Goal: Task Accomplishment & Management: Manage account settings

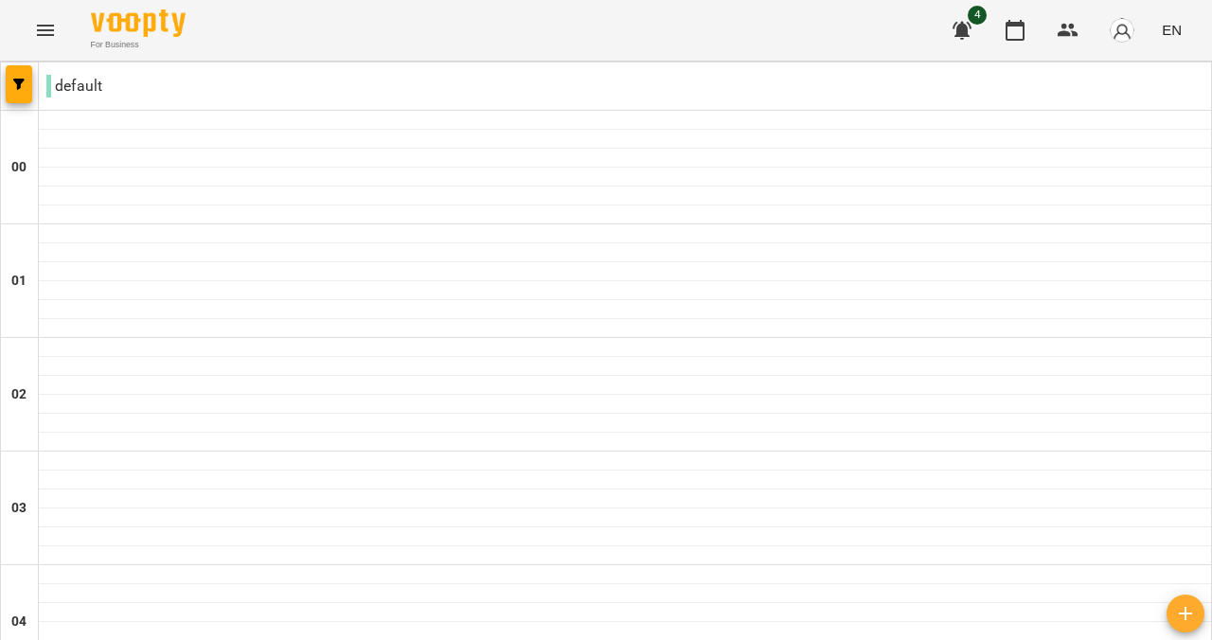
scroll to position [1084, 0]
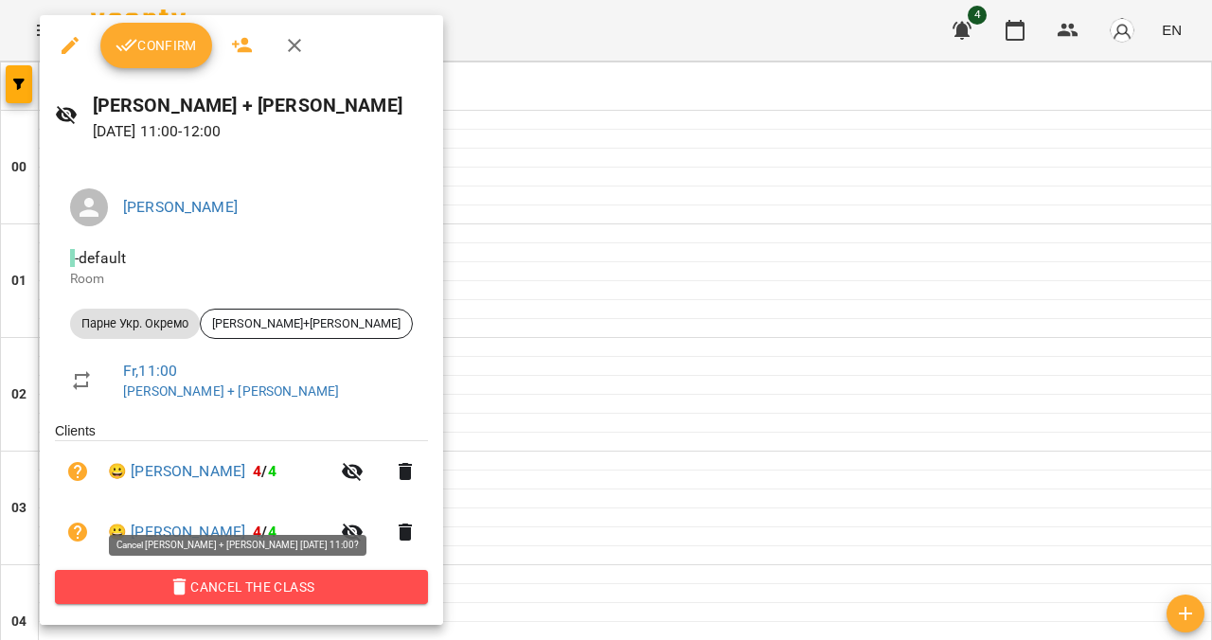
click at [274, 579] on span "Cancel the class" at bounding box center [241, 586] width 343 height 23
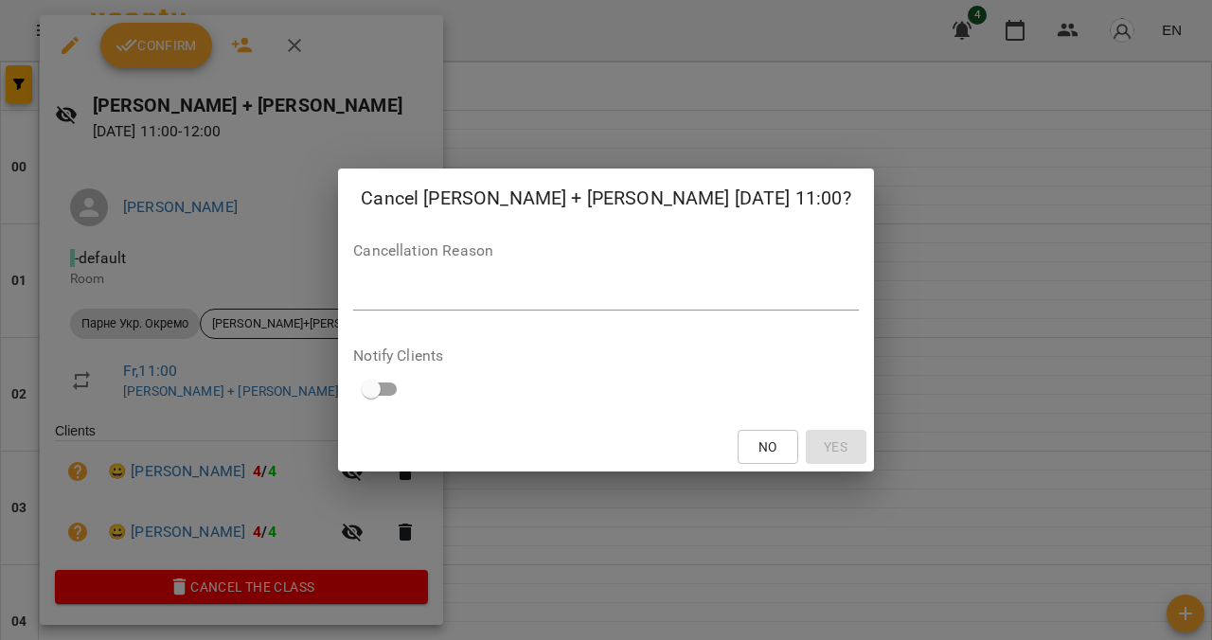
click at [503, 295] on textarea at bounding box center [605, 295] width 504 height 17
type textarea "*"
click at [823, 451] on span "Yes" at bounding box center [835, 446] width 24 height 23
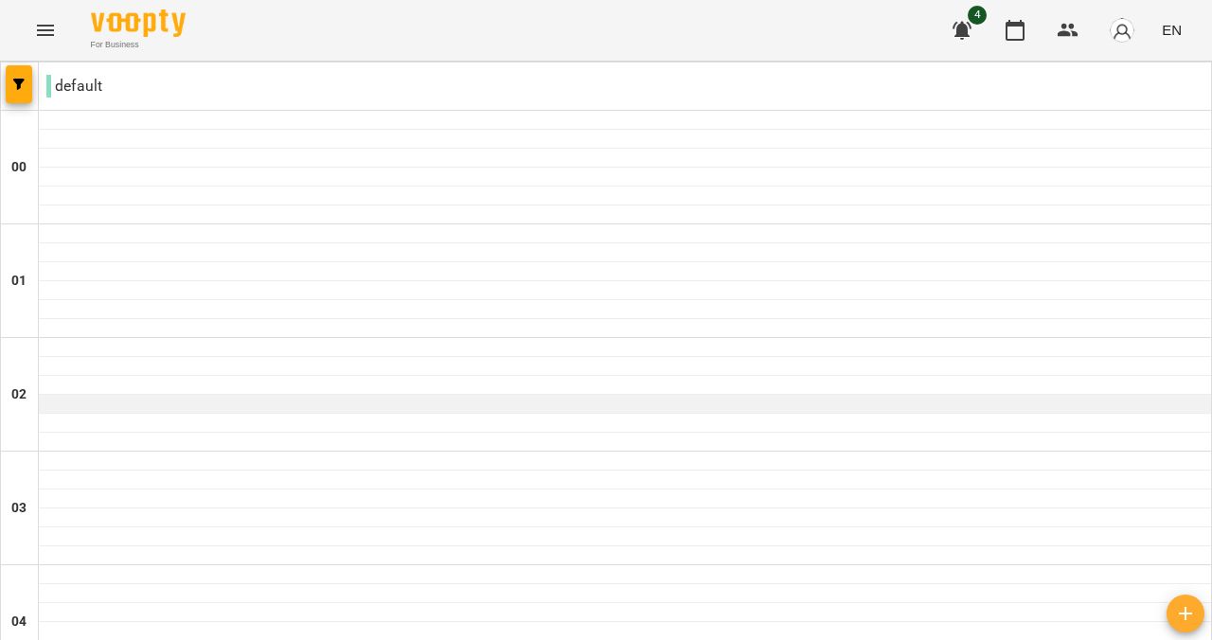
scroll to position [1168, 0]
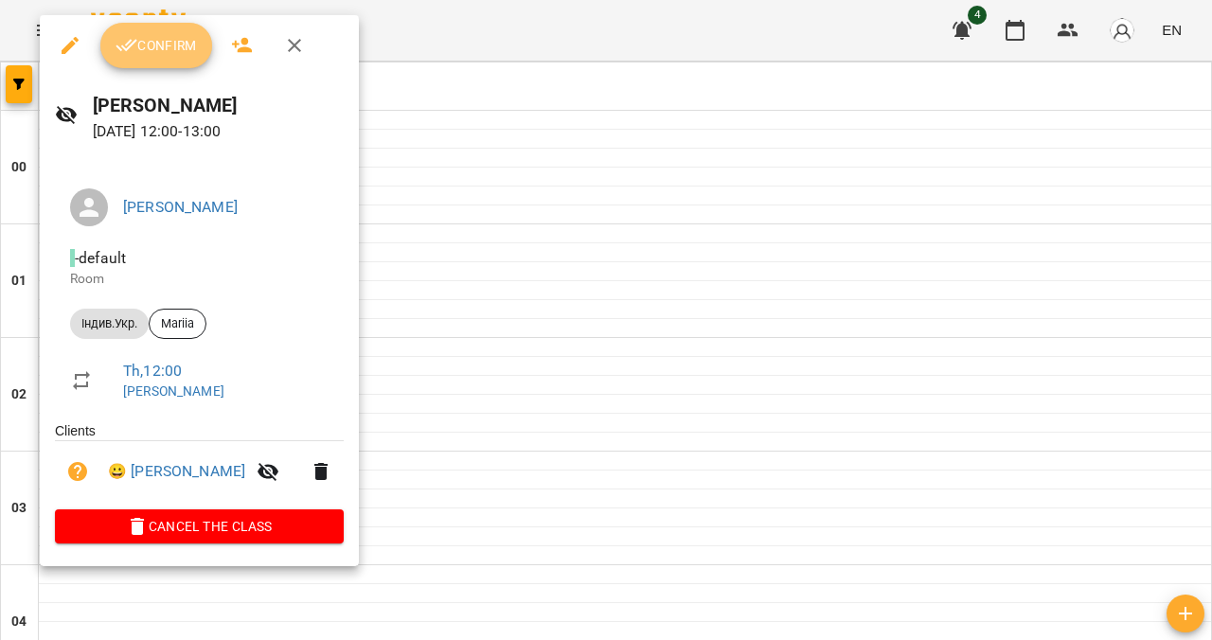
click at [189, 52] on span "Confirm" at bounding box center [155, 45] width 81 height 23
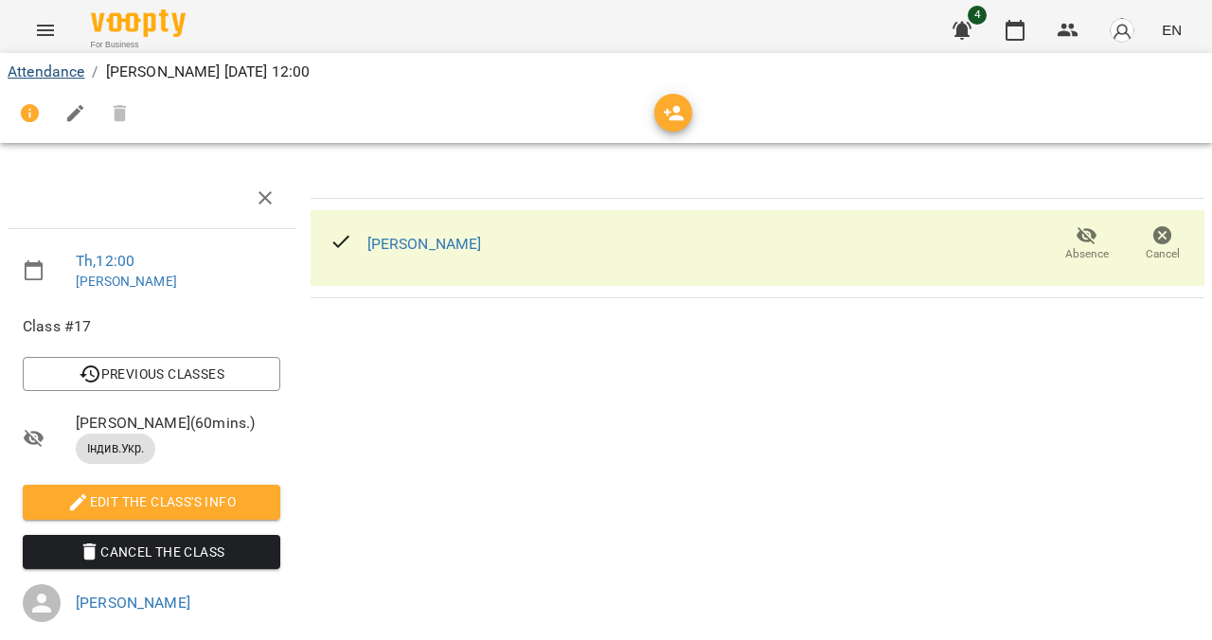
click at [78, 70] on link "Attendance" at bounding box center [46, 71] width 77 height 18
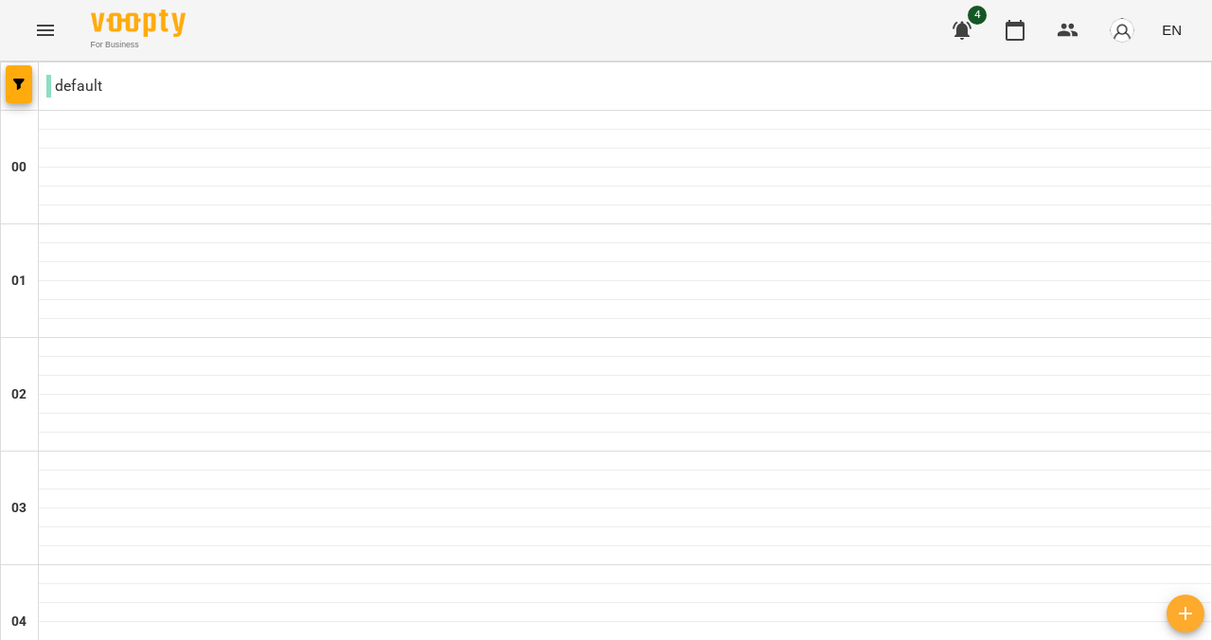
scroll to position [1906, 0]
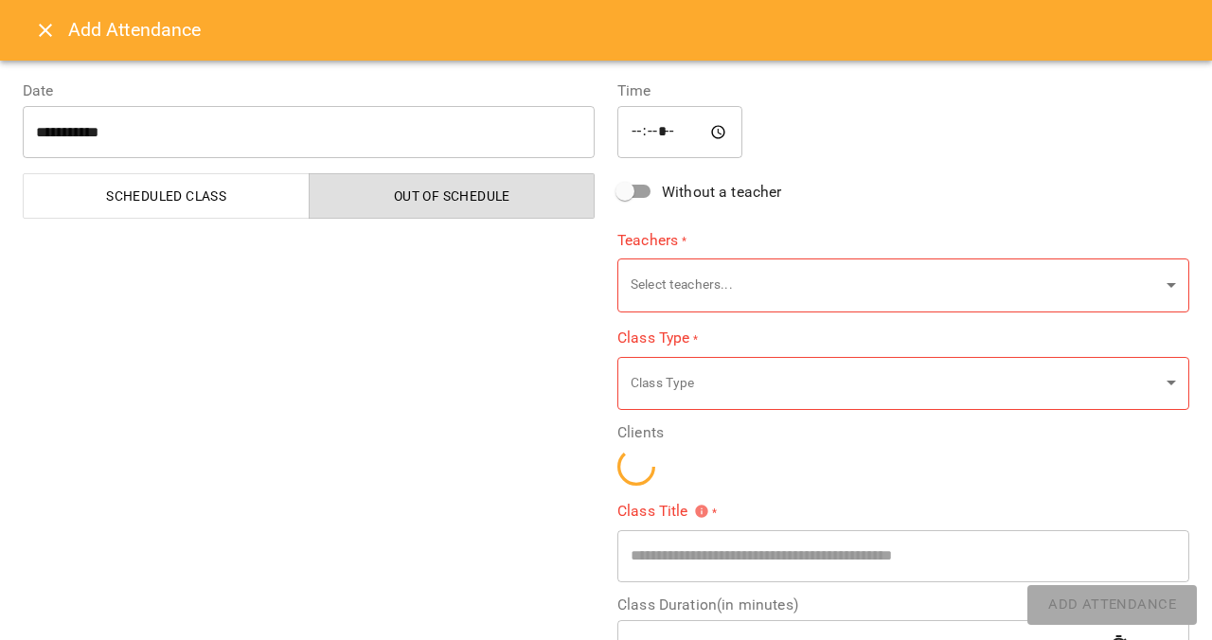
type input "**********"
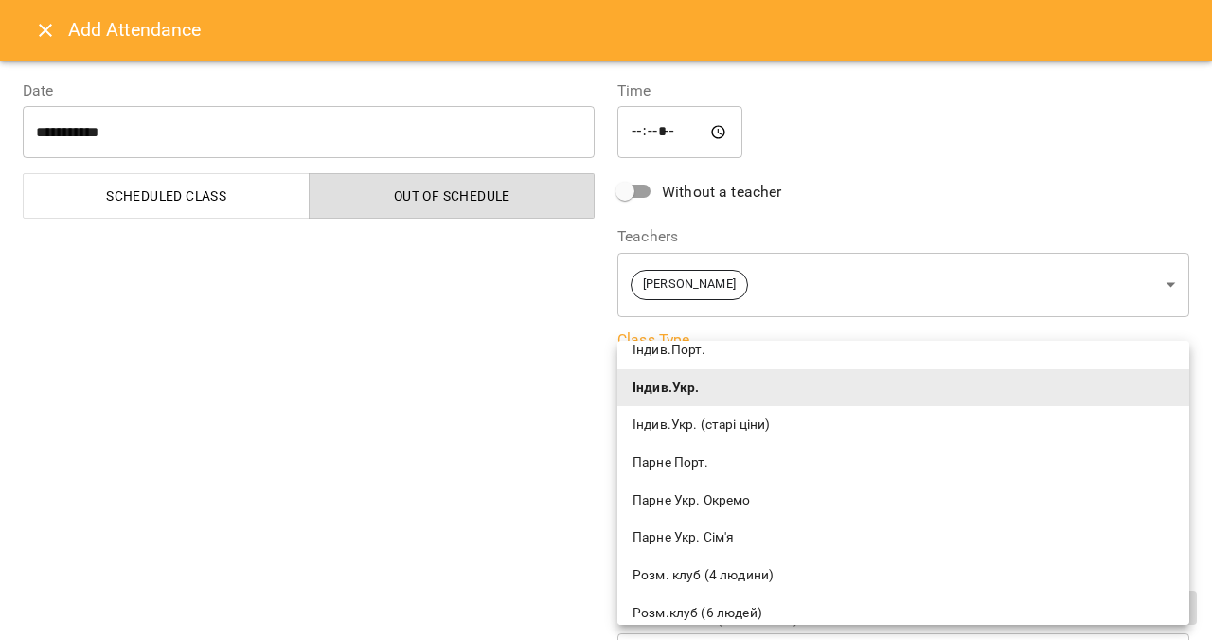
scroll to position [170, 0]
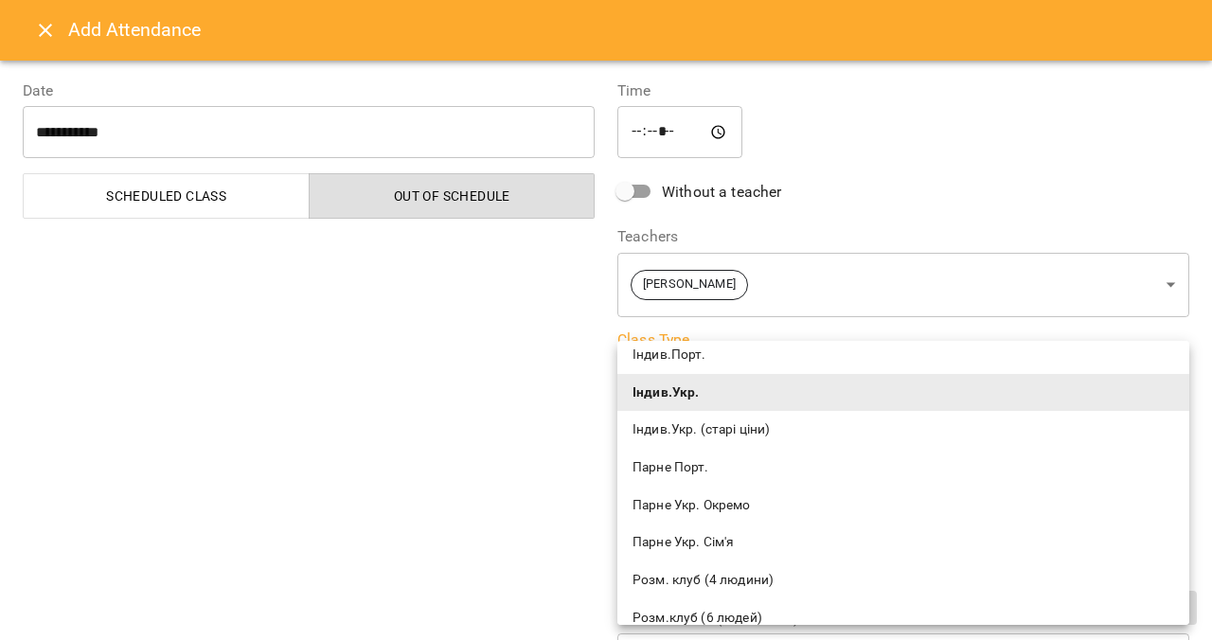
click at [706, 533] on span "Парне Укр. Сім'я" at bounding box center [902, 542] width 541 height 19
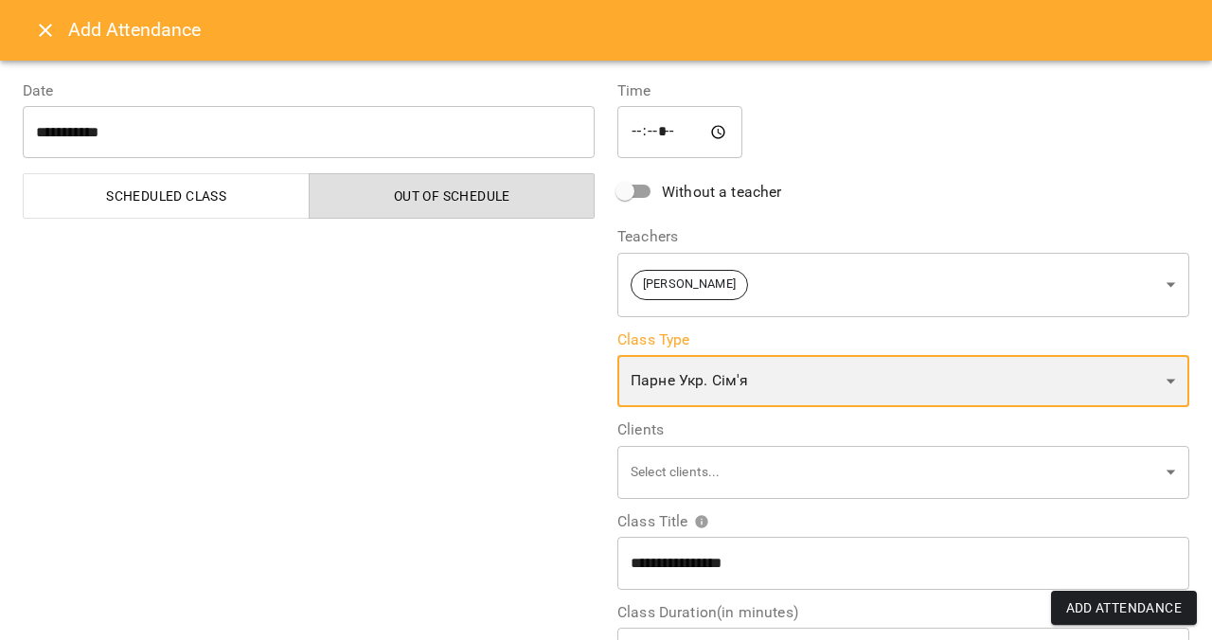
type input "**********"
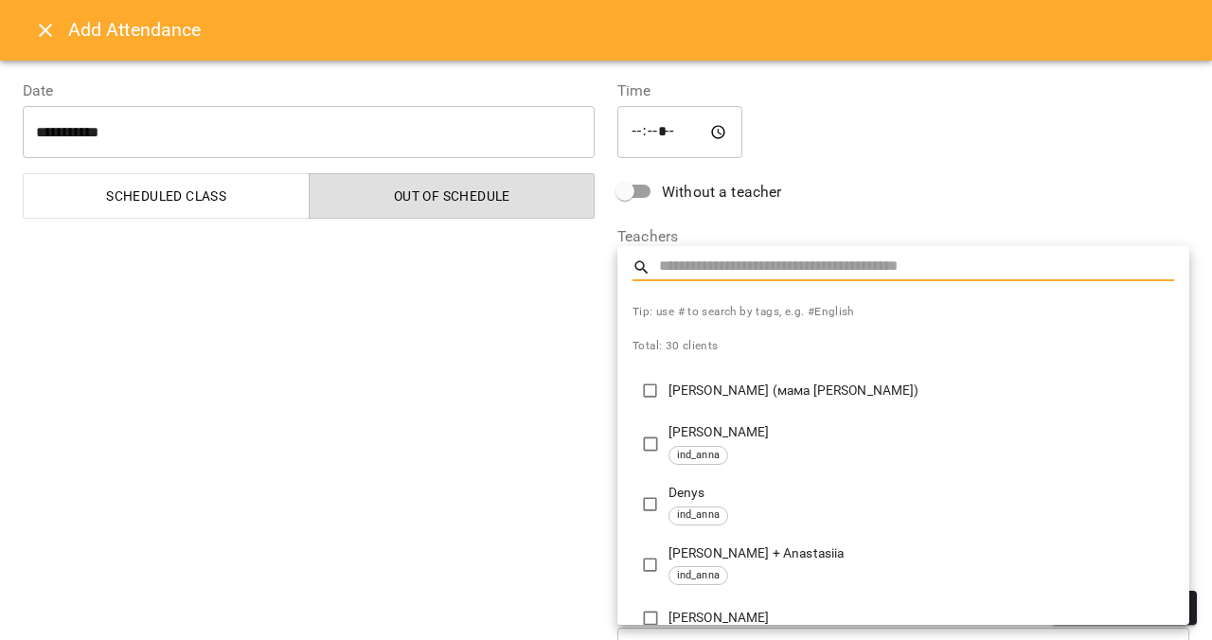
click at [727, 574] on div "ind_anna" at bounding box center [698, 575] width 60 height 19
type input "**********"
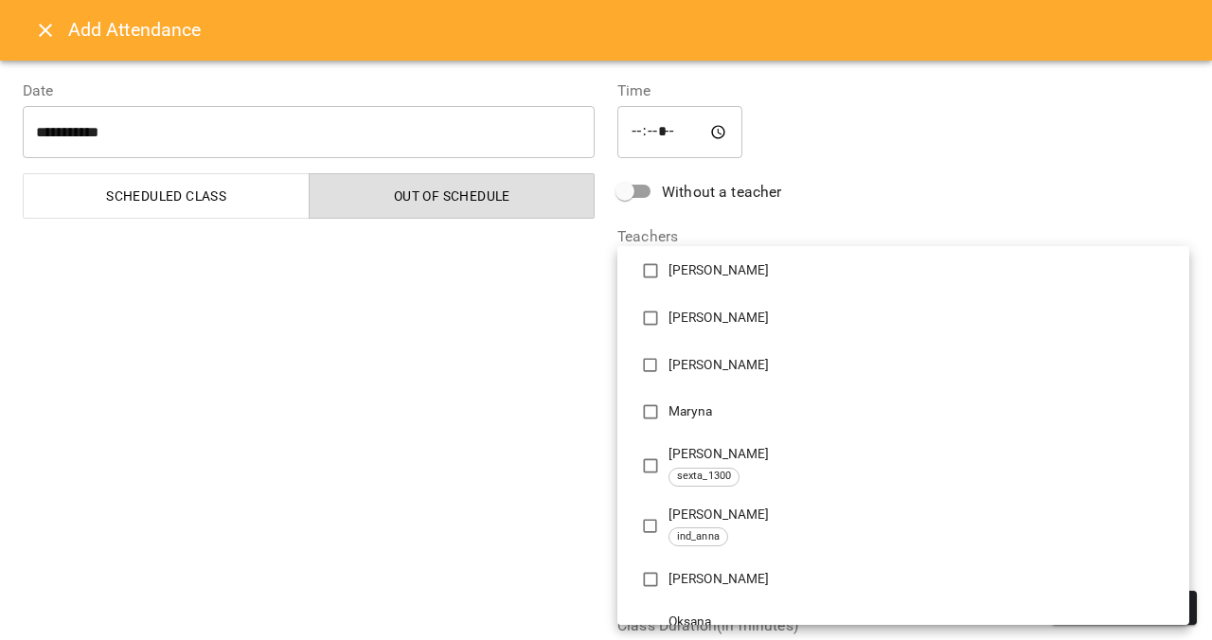
scroll to position [725, 0]
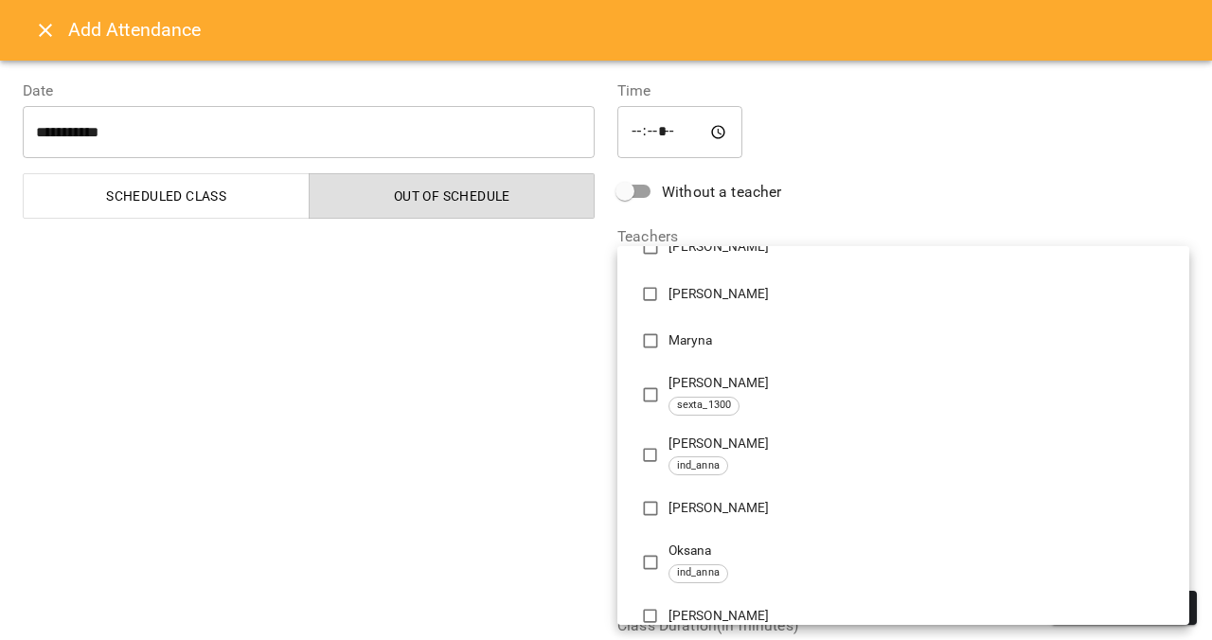
click at [559, 364] on div at bounding box center [606, 320] width 1212 height 640
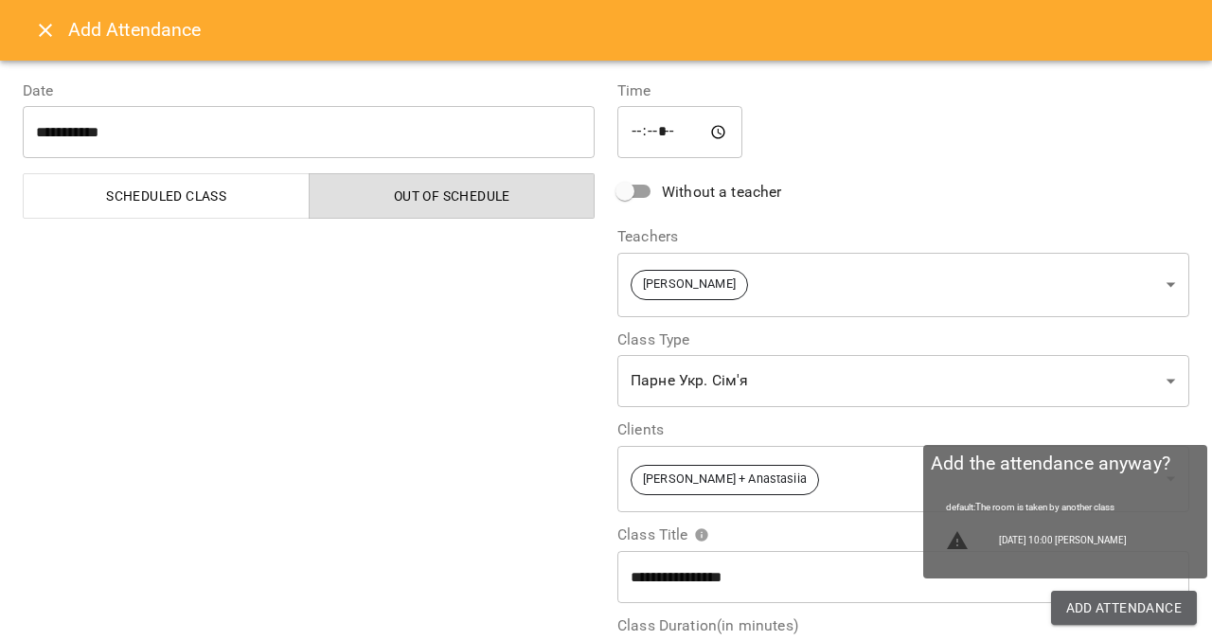
click at [1087, 601] on span "Add Attendance" at bounding box center [1124, 607] width 116 height 23
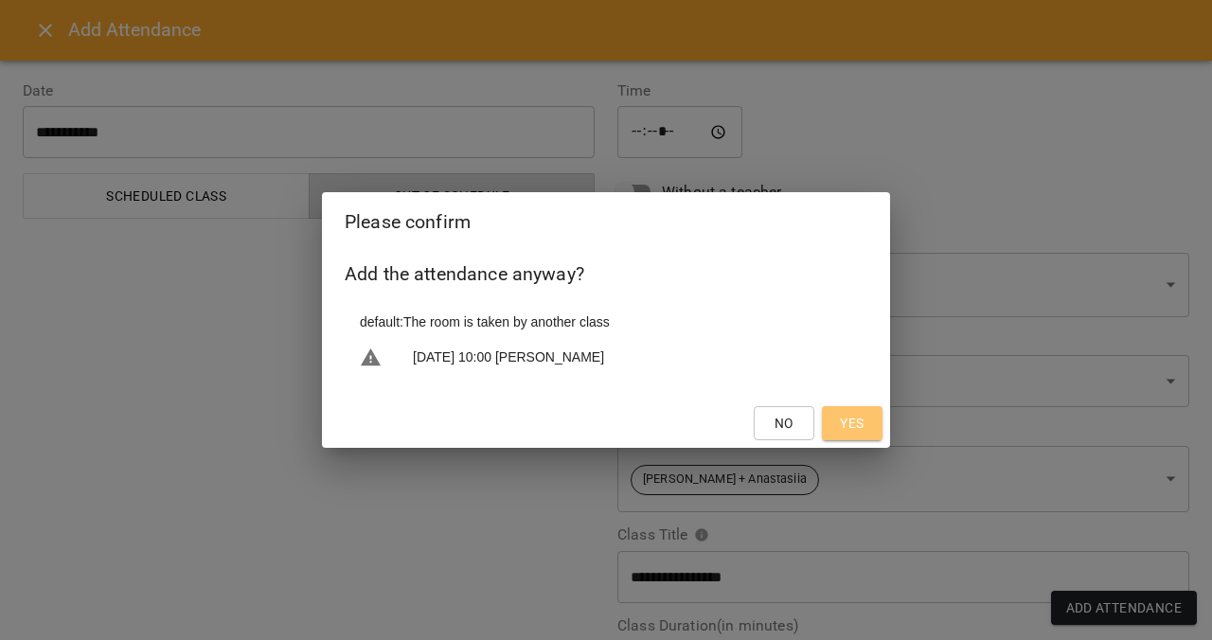
click at [859, 423] on span "Yes" at bounding box center [852, 423] width 24 height 23
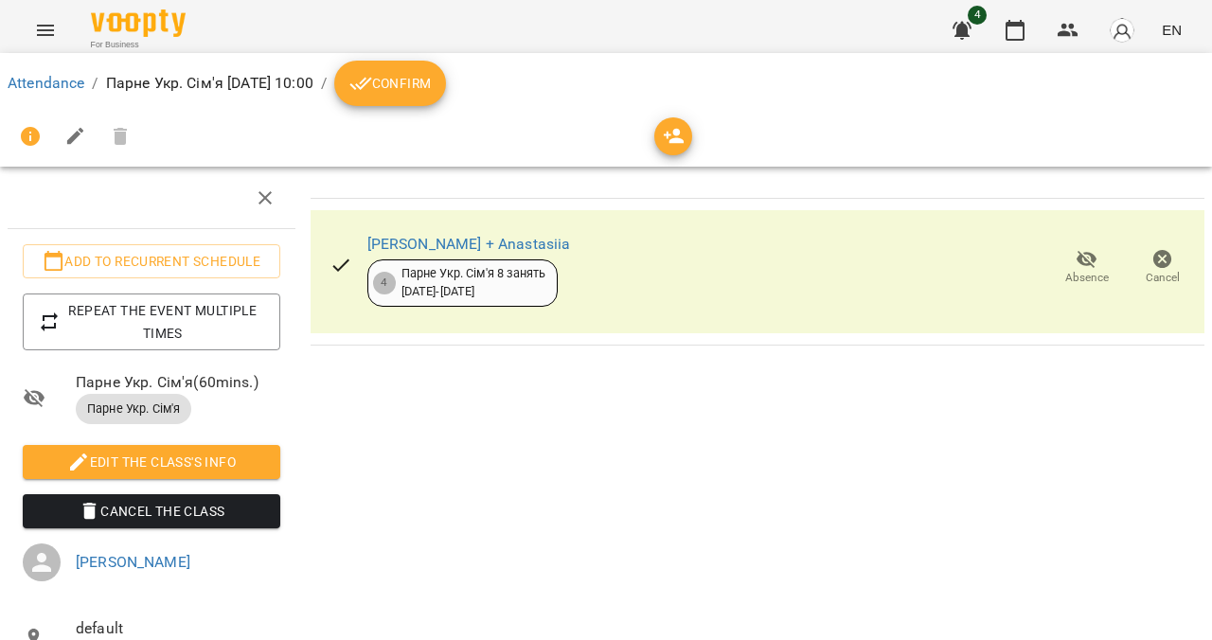
click at [431, 91] on span "Confirm" at bounding box center [389, 83] width 81 height 23
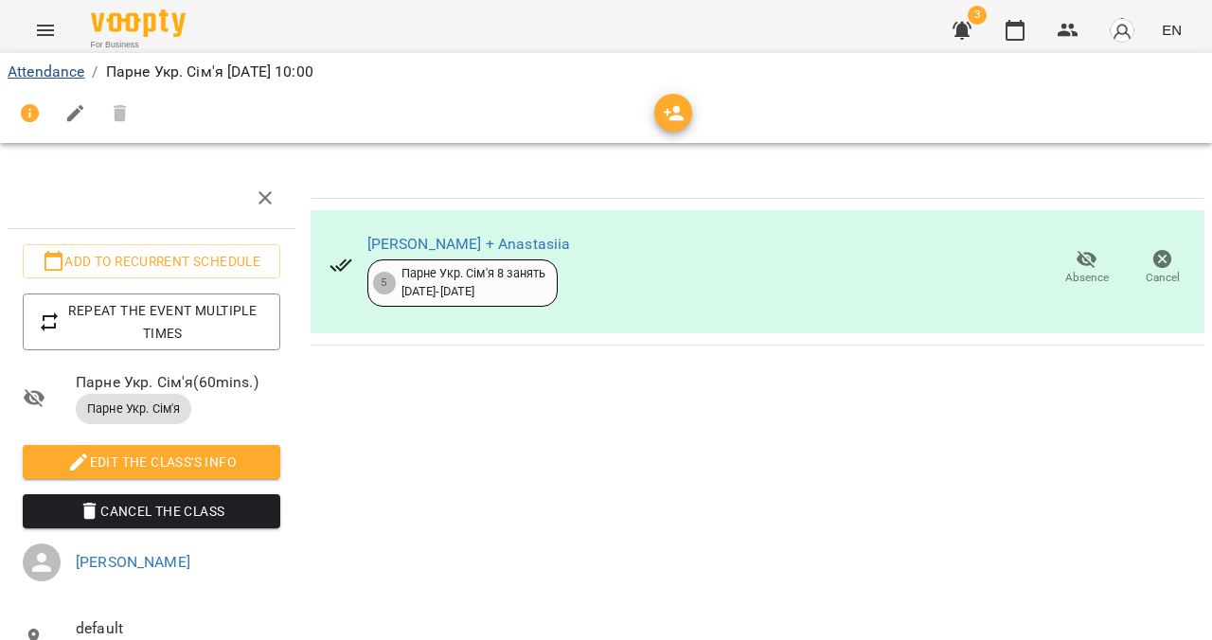
click at [48, 67] on link "Attendance" at bounding box center [46, 71] width 77 height 18
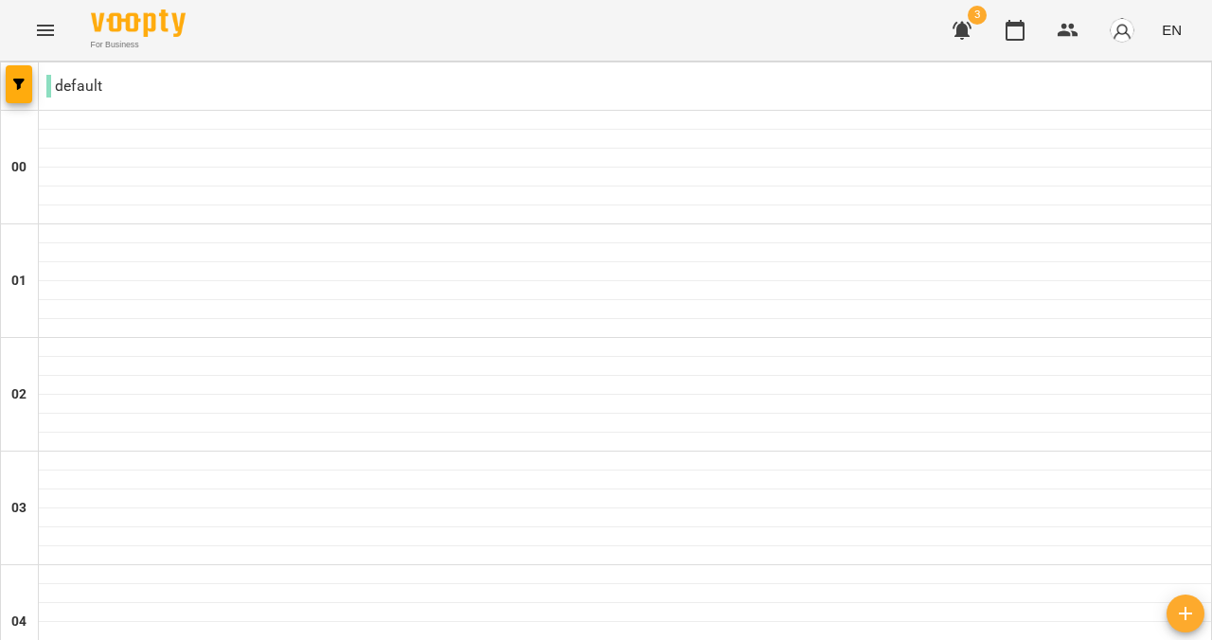
scroll to position [2322, 0]
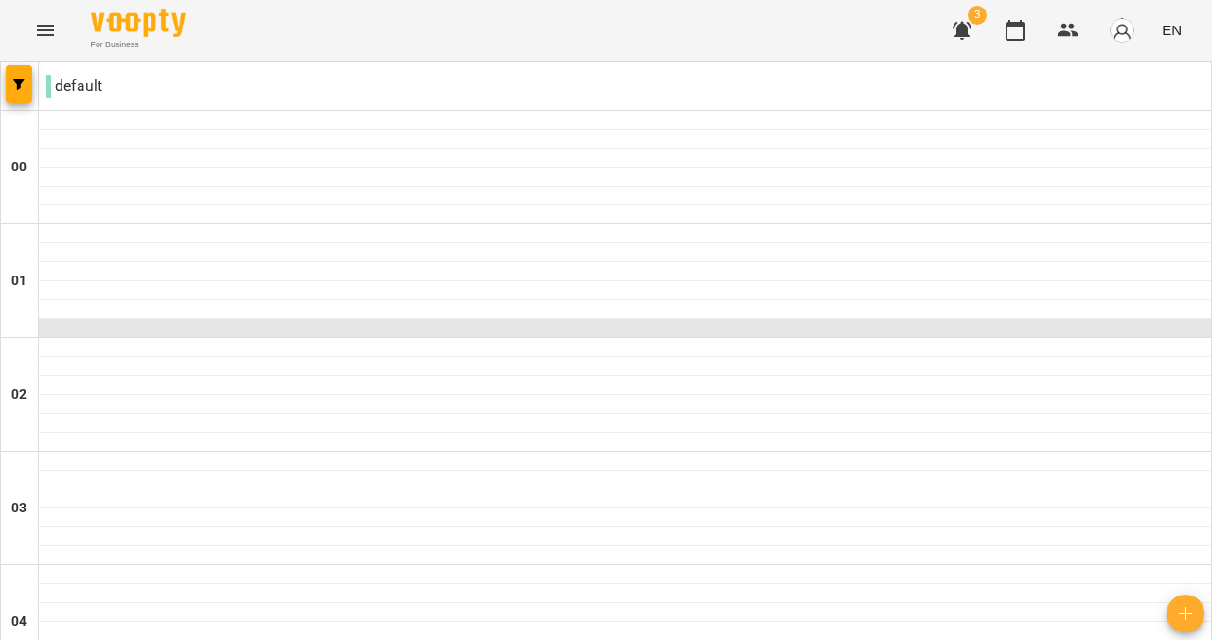
scroll to position [1962, 0]
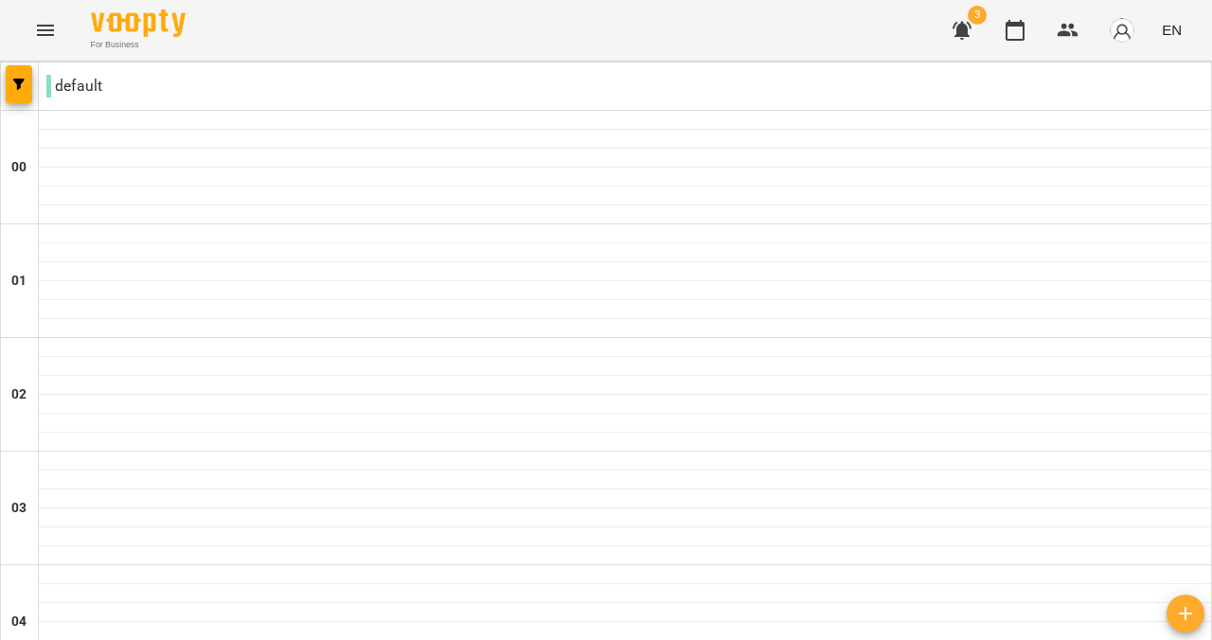
scroll to position [2322, 0]
type input "**********"
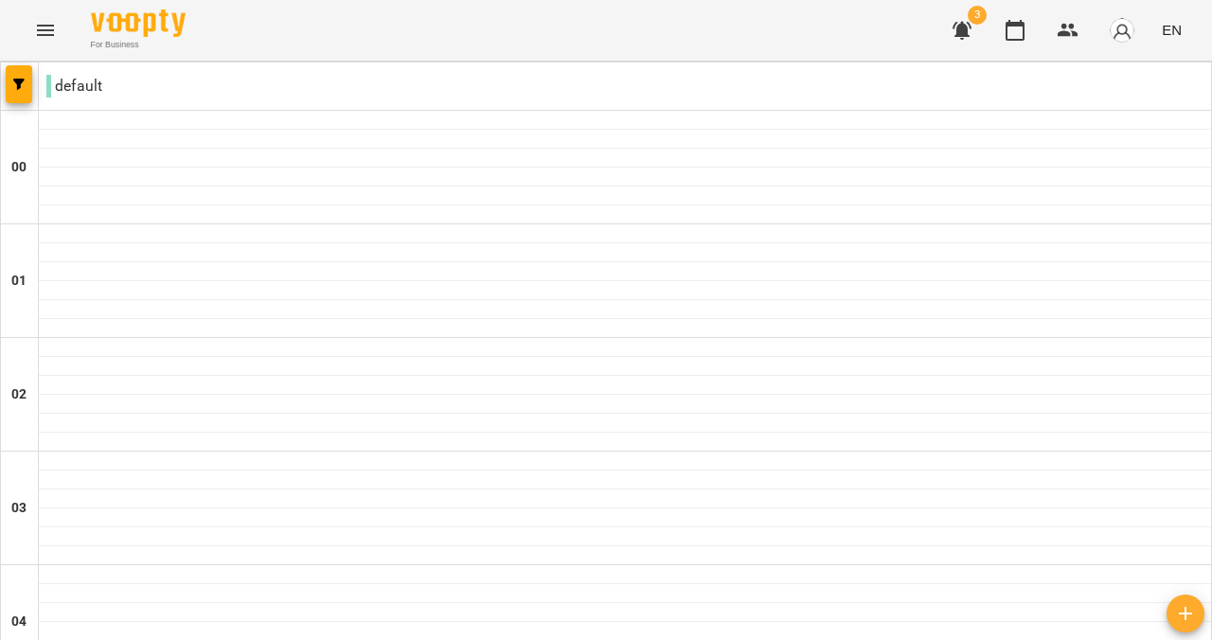
type input "**********"
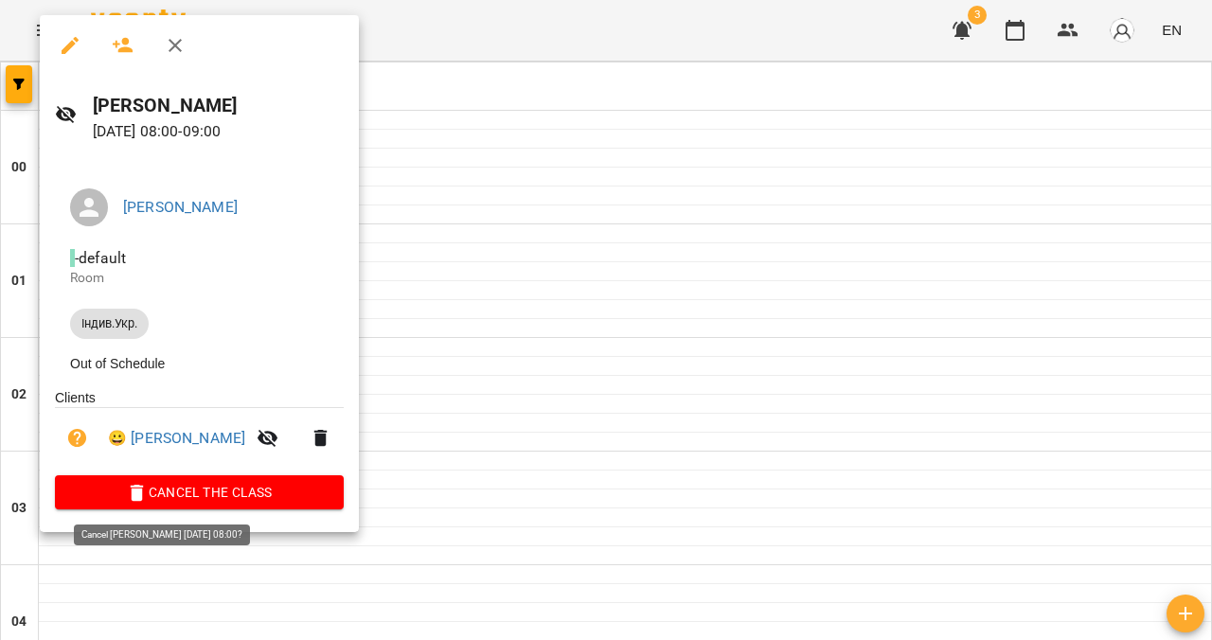
click at [221, 491] on span "Cancel the class" at bounding box center [199, 492] width 258 height 23
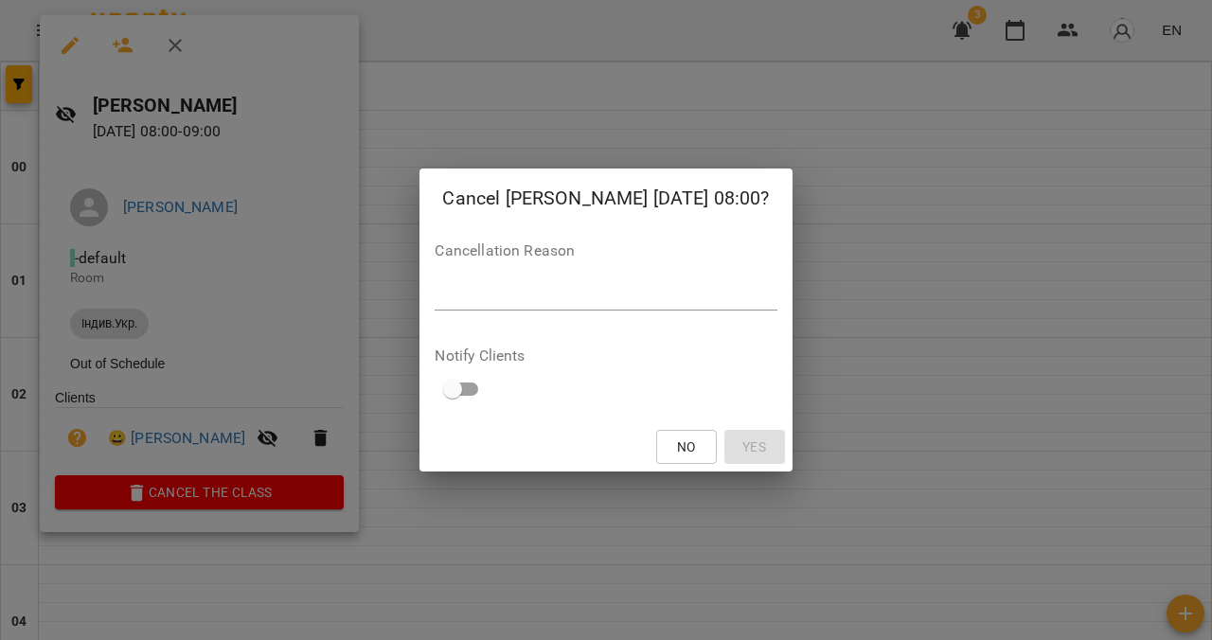
click at [434, 292] on textarea at bounding box center [605, 295] width 342 height 17
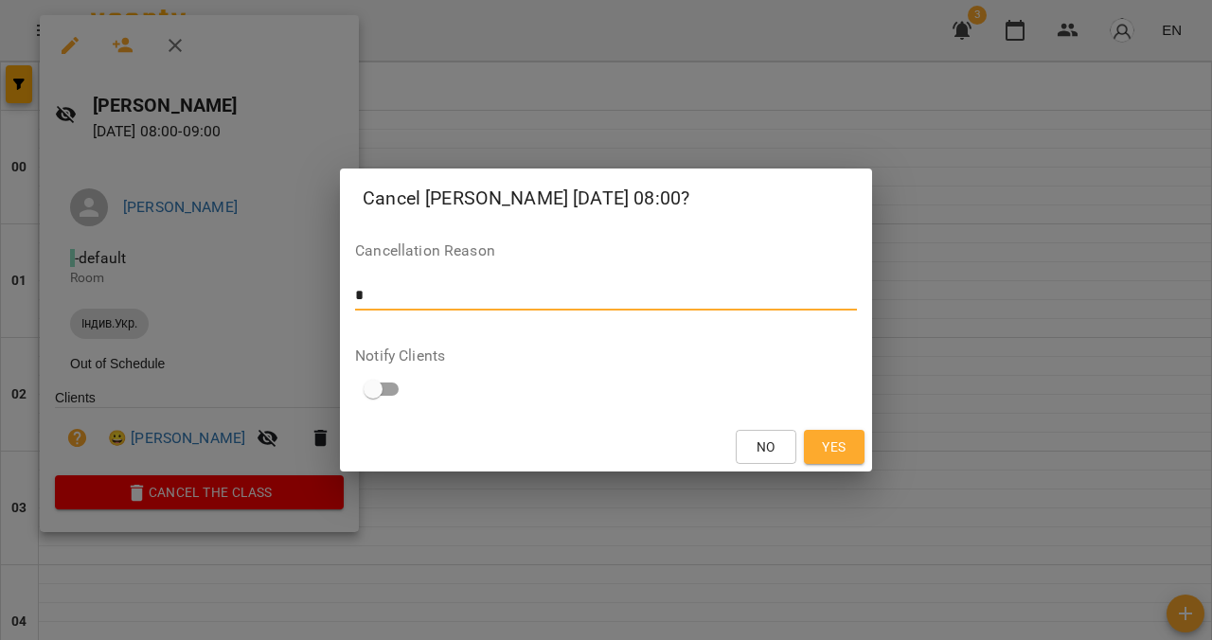
type textarea "*"
click at [832, 451] on span "Yes" at bounding box center [834, 446] width 24 height 23
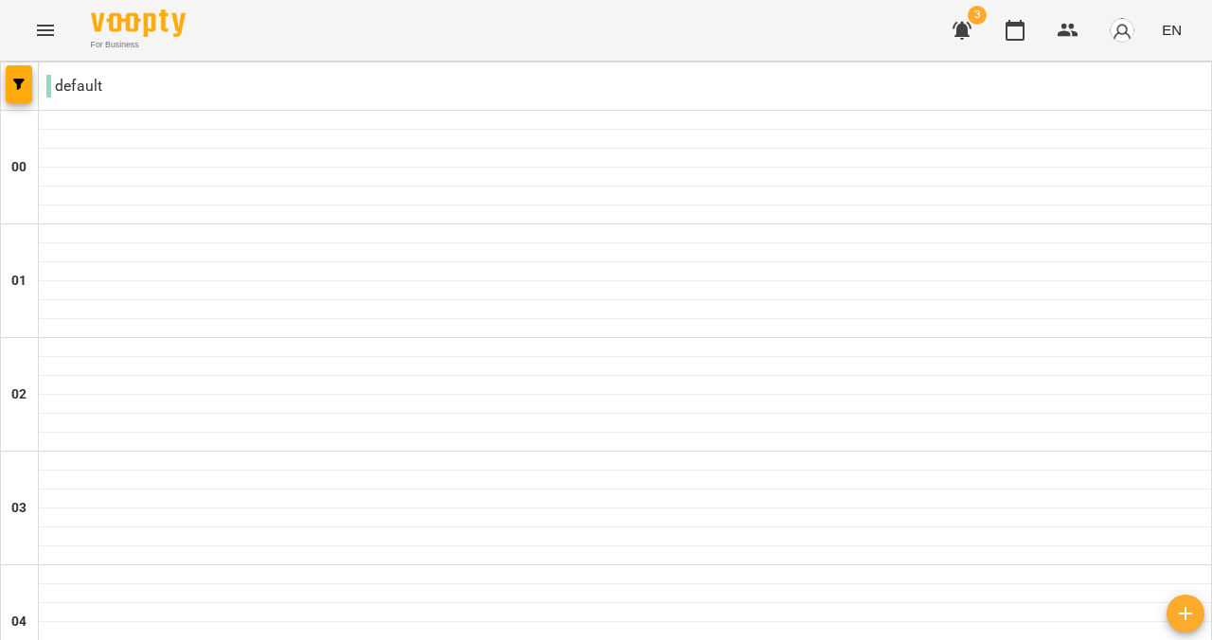
scroll to position [1206, 0]
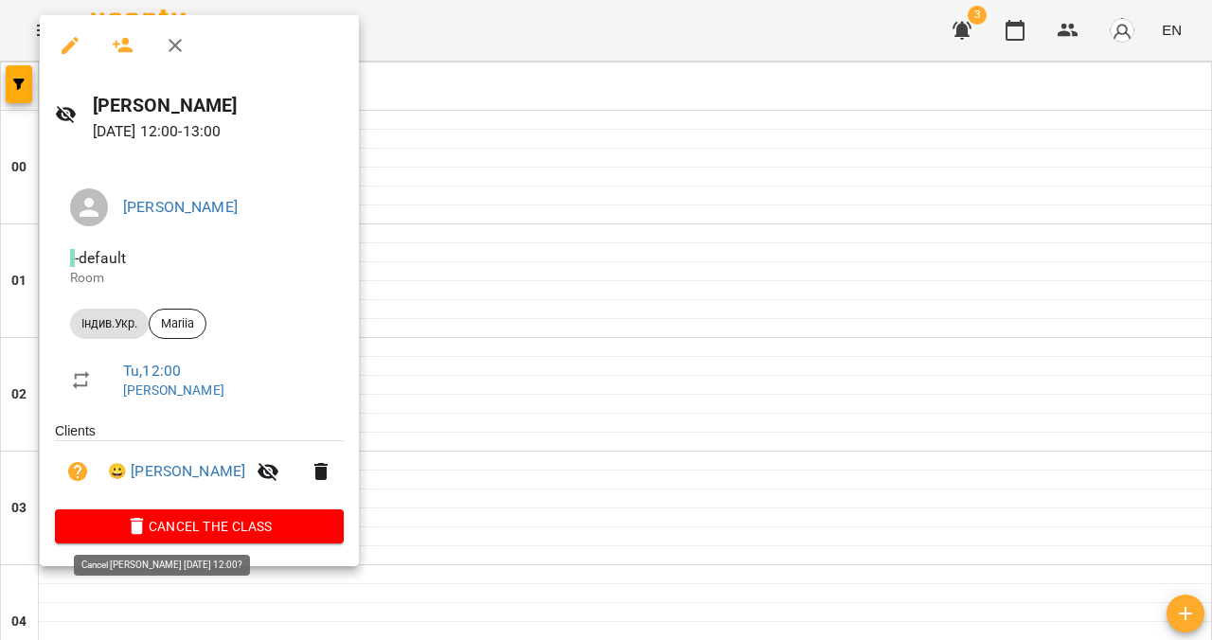
click at [185, 528] on span "Cancel the class" at bounding box center [199, 526] width 258 height 23
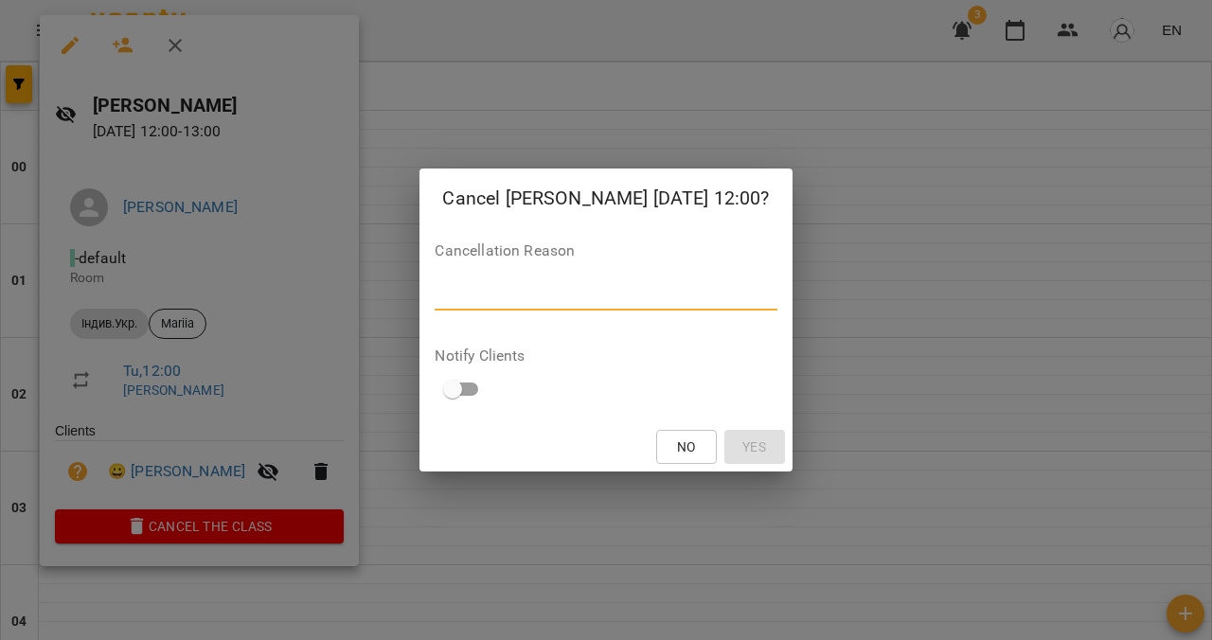
click at [434, 294] on textarea at bounding box center [605, 295] width 342 height 17
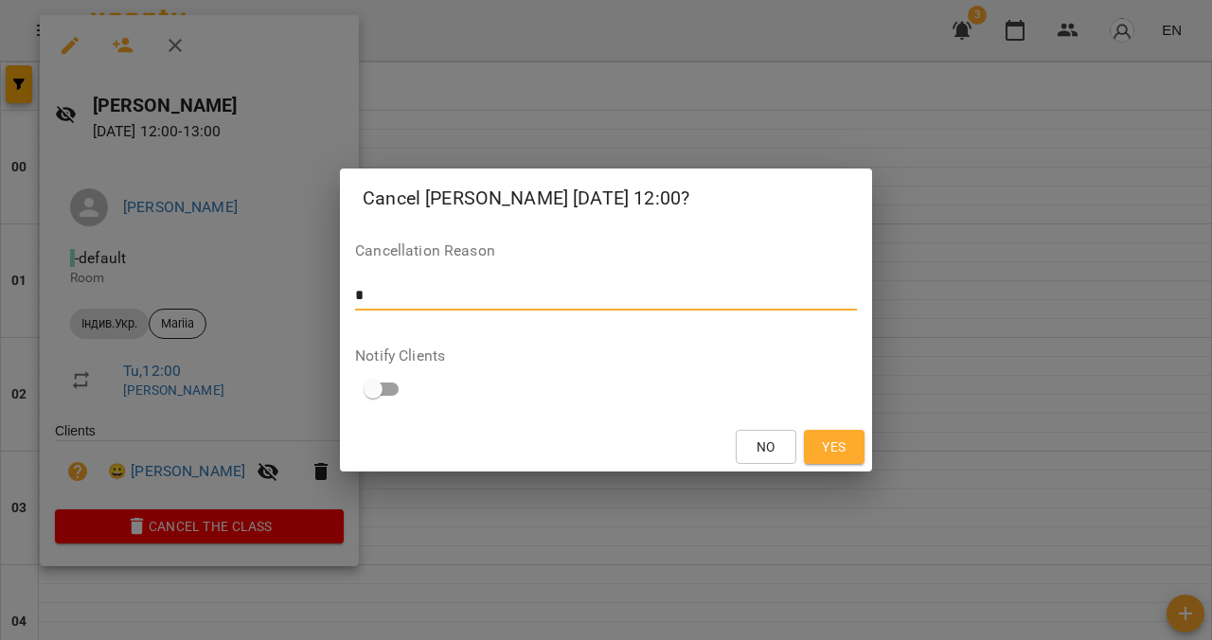
type textarea "*"
click at [822, 443] on span "Yes" at bounding box center [834, 446] width 24 height 23
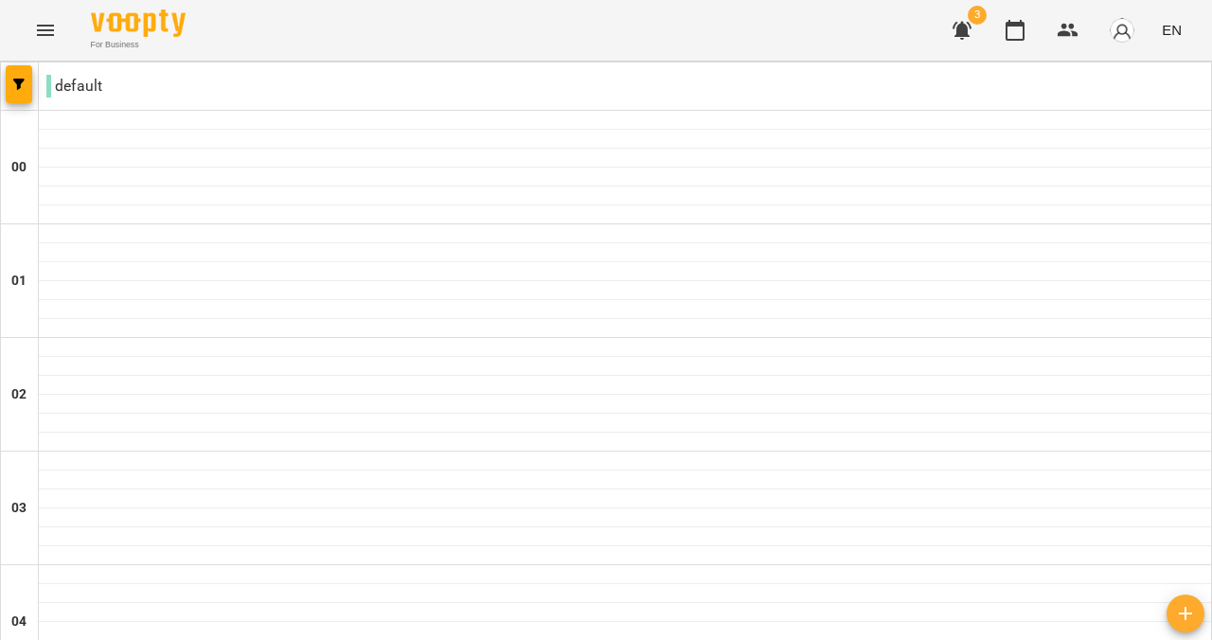
scroll to position [1639, 0]
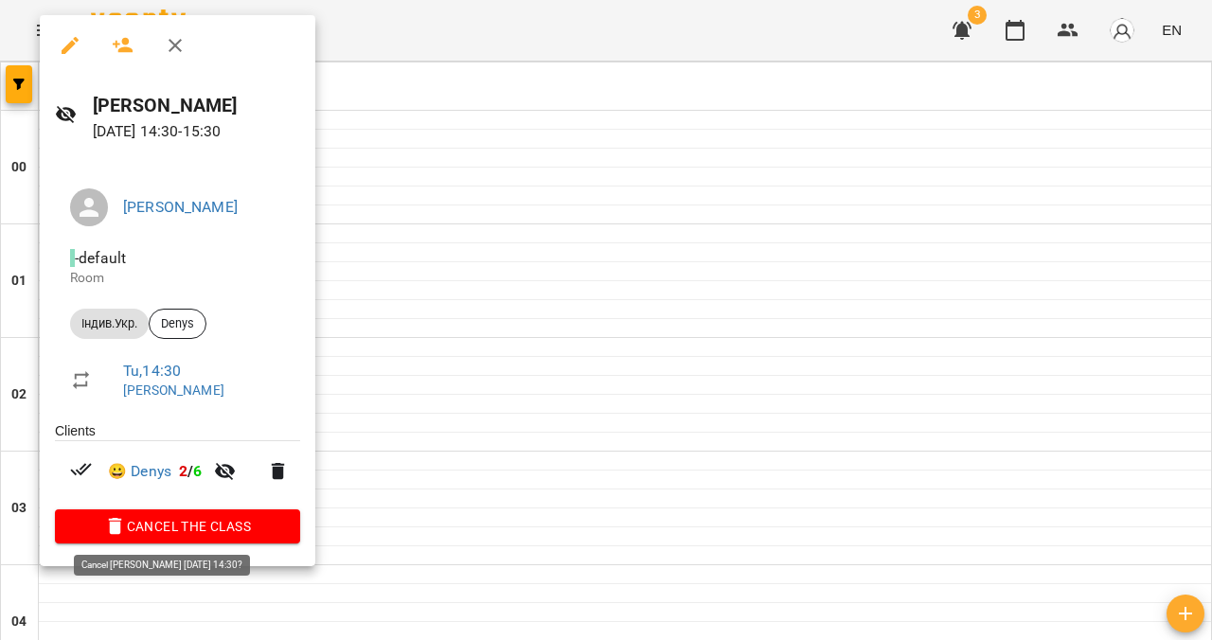
click at [234, 522] on span "Cancel the class" at bounding box center [177, 526] width 215 height 23
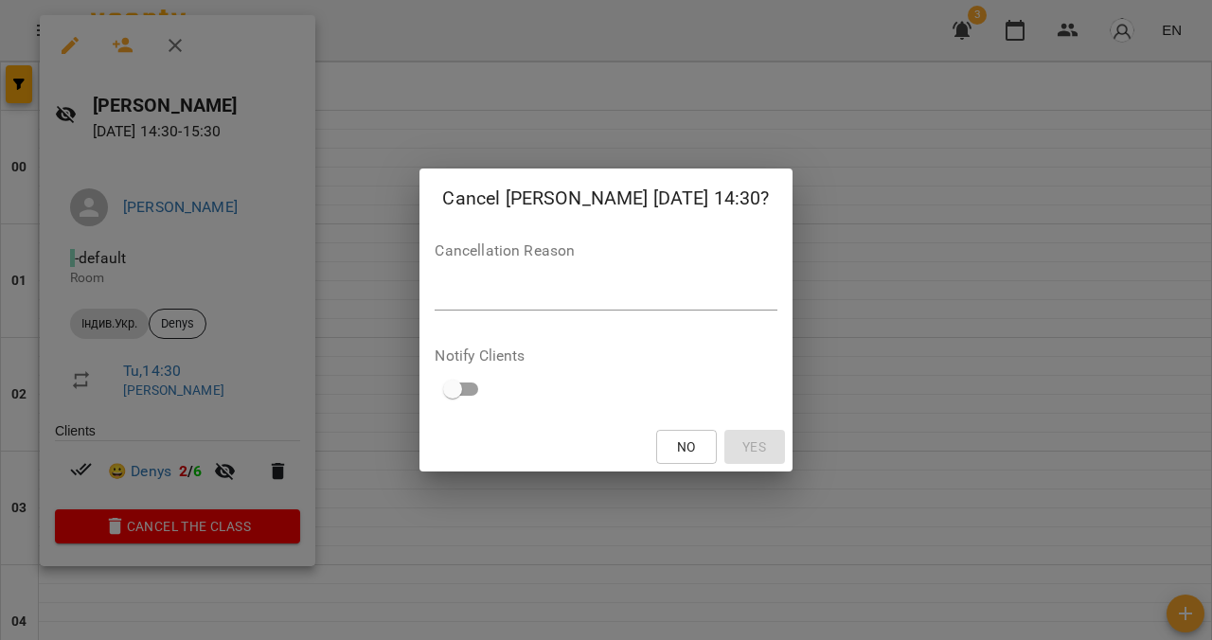
click at [434, 289] on textarea at bounding box center [605, 295] width 342 height 17
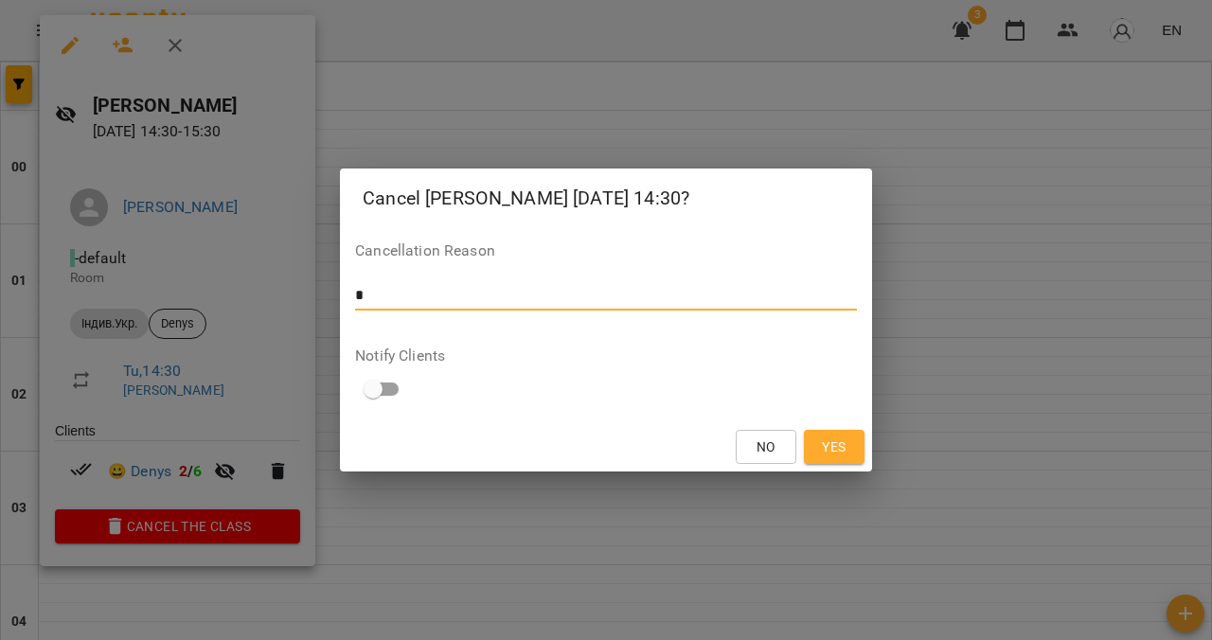
type textarea "*"
click at [840, 455] on span "Yes" at bounding box center [834, 446] width 24 height 23
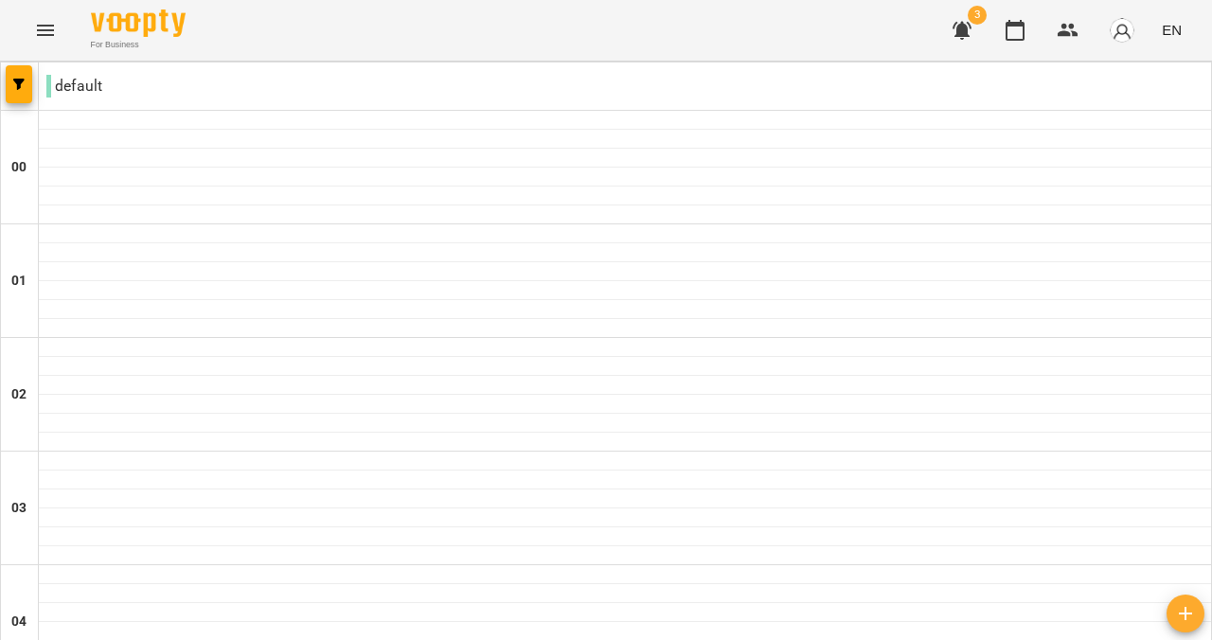
scroll to position [102, 0]
